Goal: Task Accomplishment & Management: Use online tool/utility

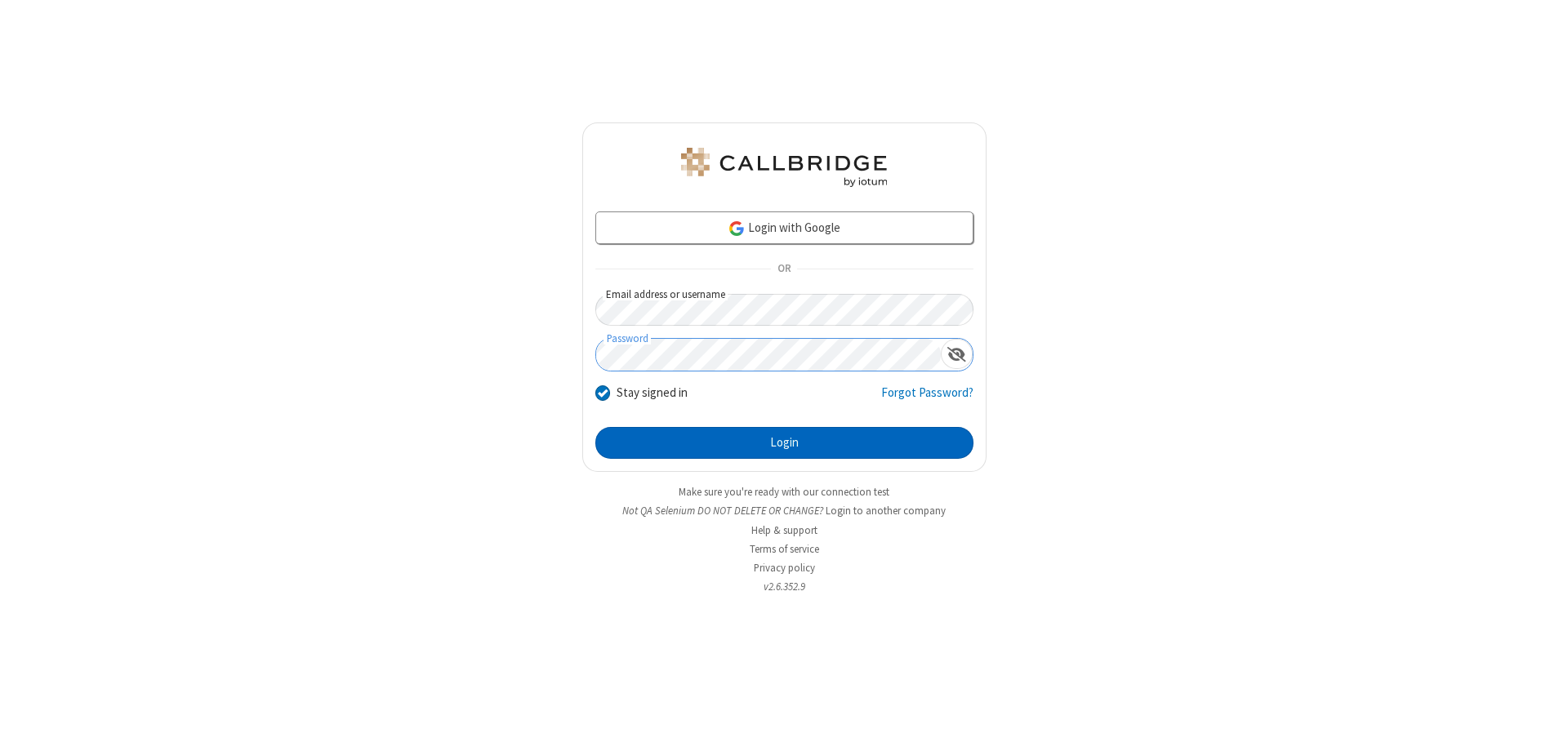
click at [784, 443] on button "Login" at bounding box center [784, 443] width 378 height 33
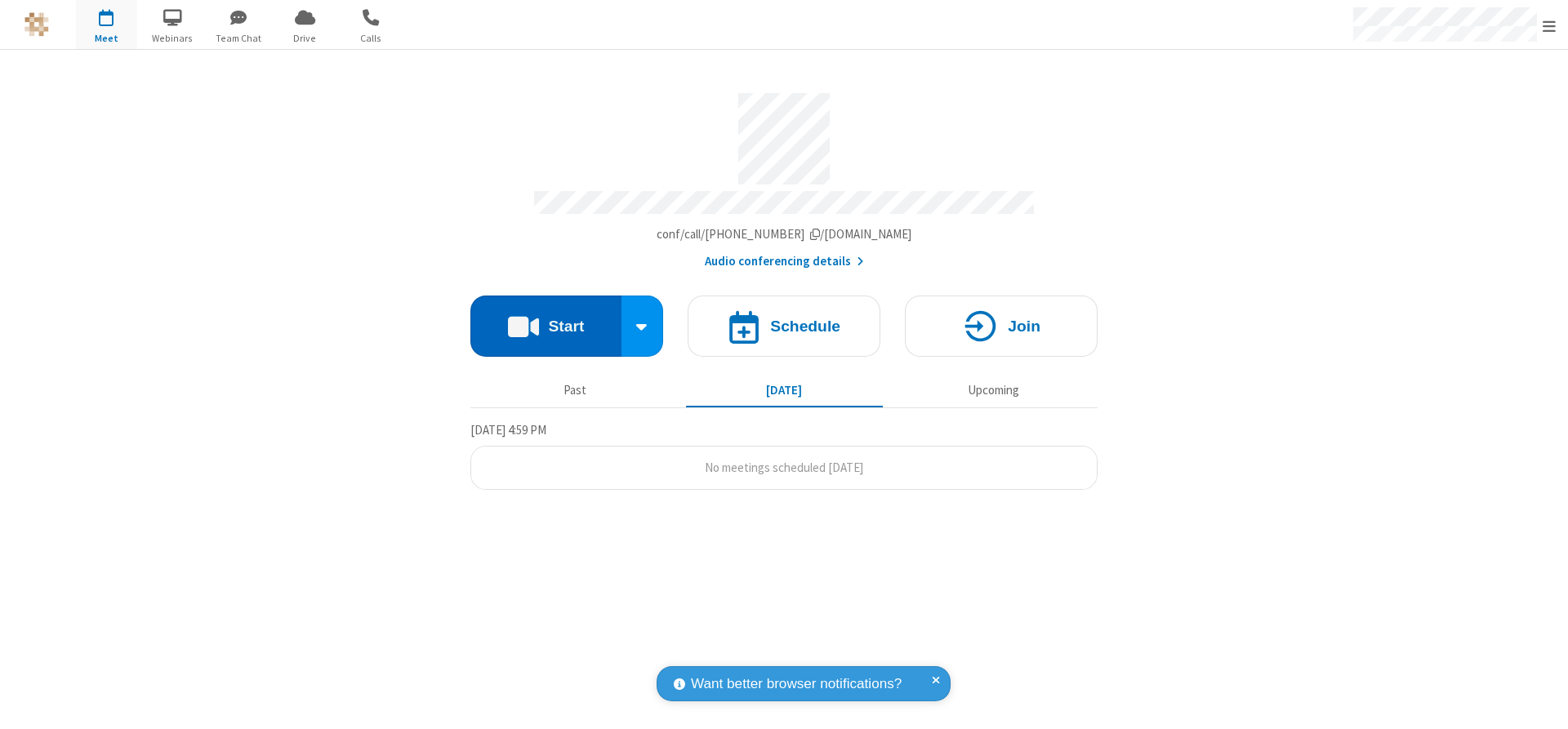
click at [546, 320] on button "Start" at bounding box center [546, 326] width 151 height 61
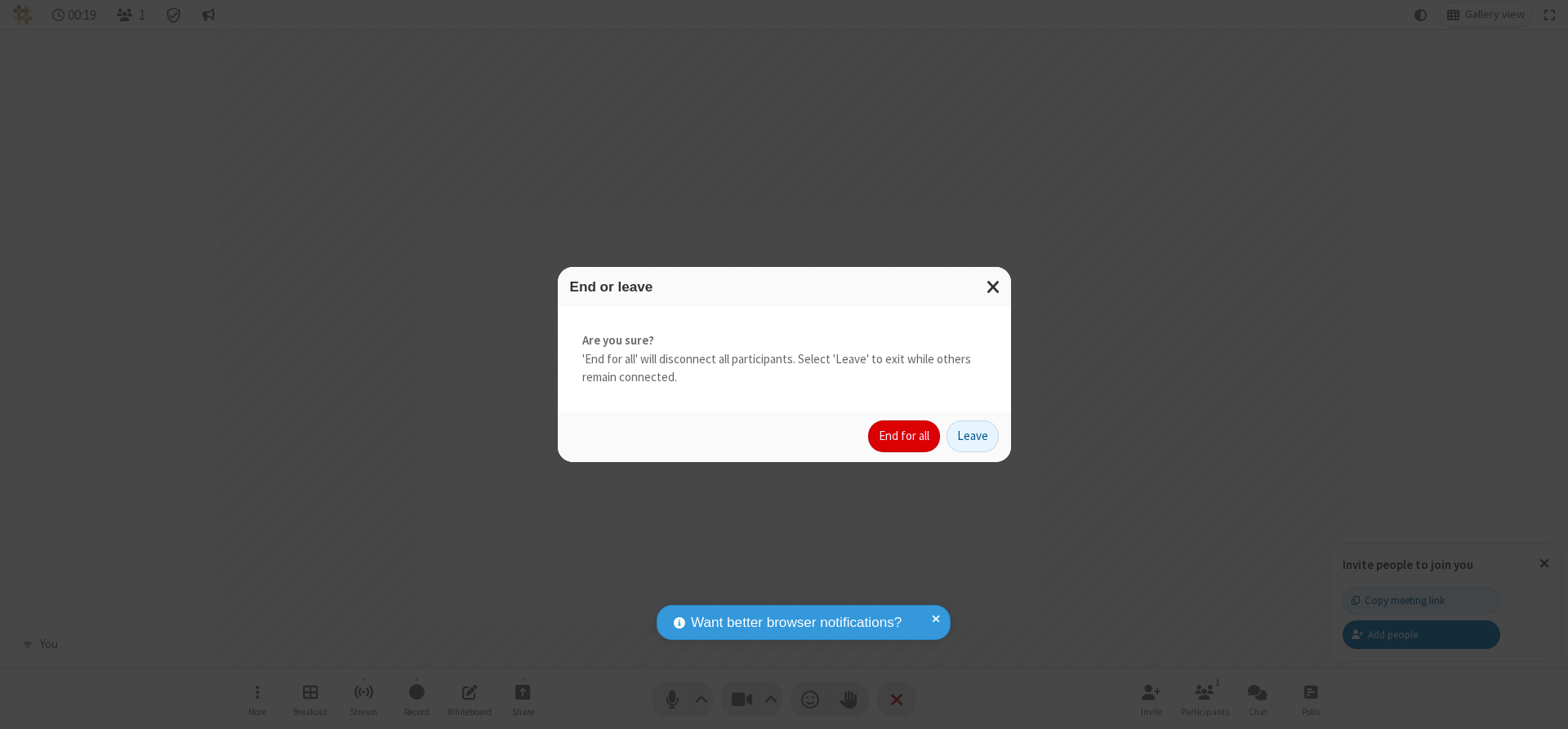
click at [905, 436] on button "End for all" at bounding box center [904, 436] width 72 height 33
